Goal: Use online tool/utility

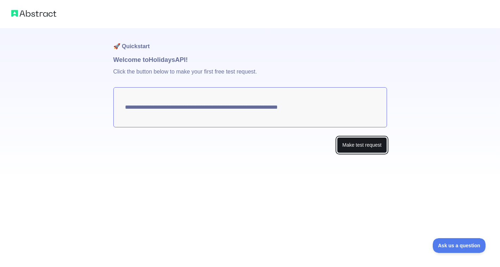
click at [369, 144] on button "Make test request" at bounding box center [362, 145] width 50 height 16
drag, startPoint x: 332, startPoint y: 107, endPoint x: 161, endPoint y: 106, distance: 170.4
click at [161, 106] on textarea "**********" at bounding box center [249, 107] width 273 height 40
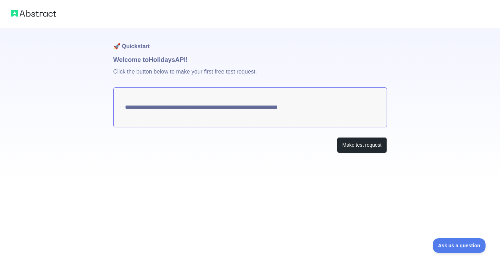
click at [161, 106] on textarea "**********" at bounding box center [249, 107] width 273 height 40
drag, startPoint x: 121, startPoint y: 45, endPoint x: 154, endPoint y: 45, distance: 32.4
click at [154, 45] on h1 "🚀 Quickstart" at bounding box center [249, 41] width 273 height 27
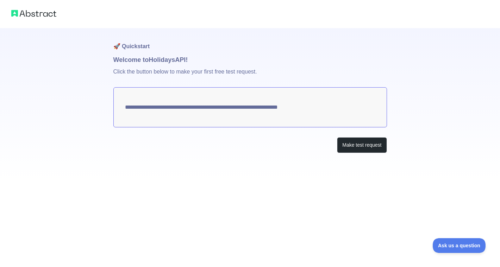
click at [135, 42] on h1 "🚀 Quickstart" at bounding box center [249, 41] width 273 height 27
click at [135, 43] on h1 "🚀 Quickstart" at bounding box center [249, 41] width 273 height 27
click at [163, 59] on h1 "Welcome to Holidays API!" at bounding box center [249, 60] width 273 height 10
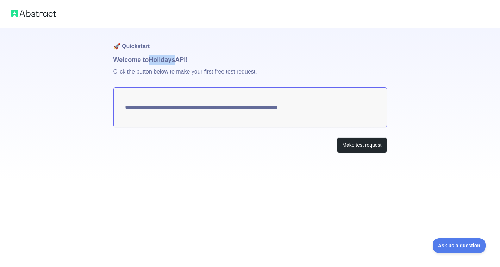
click at [163, 59] on h1 "Welcome to Holidays API!" at bounding box center [249, 60] width 273 height 10
click at [127, 59] on h1 "Welcome to Holidays API!" at bounding box center [249, 60] width 273 height 10
click at [182, 59] on h1 "Welcome to Holidays API!" at bounding box center [249, 60] width 273 height 10
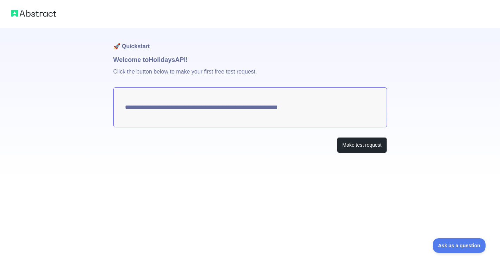
click at [197, 59] on h1 "Welcome to Holidays API!" at bounding box center [249, 60] width 273 height 10
click at [166, 72] on p "Click the button below to make your first free test request." at bounding box center [249, 76] width 273 height 23
click at [184, 72] on p "Click the button below to make your first free test request." at bounding box center [249, 76] width 273 height 23
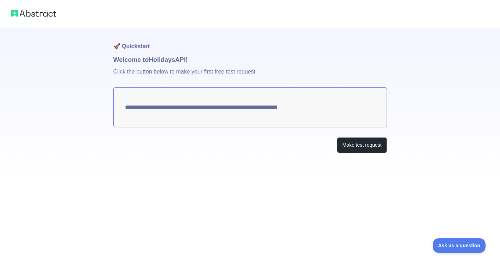
click at [213, 72] on p "Click the button below to make your first free test request." at bounding box center [249, 76] width 273 height 23
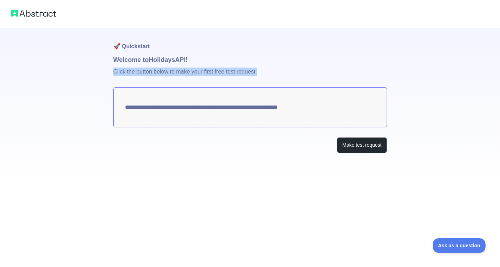
click at [213, 72] on p "Click the button below to make your first free test request." at bounding box center [249, 76] width 273 height 23
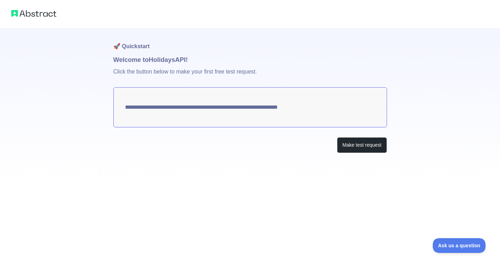
click at [240, 73] on p "Click the button below to make your first free test request." at bounding box center [249, 76] width 273 height 23
click at [222, 73] on p "Click the button below to make your first free test request." at bounding box center [249, 76] width 273 height 23
click at [198, 73] on p "Click the button below to make your first free test request." at bounding box center [249, 76] width 273 height 23
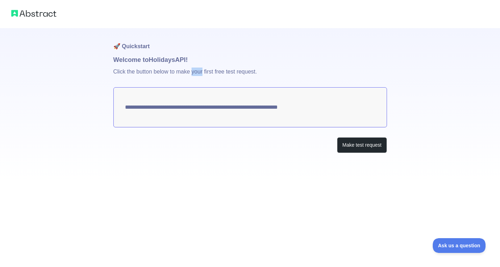
click at [198, 73] on p "Click the button below to make your first free test request." at bounding box center [249, 76] width 273 height 23
click at [165, 73] on p "Click the button below to make your first free test request." at bounding box center [249, 76] width 273 height 23
